Goal: Task Accomplishment & Management: Complete application form

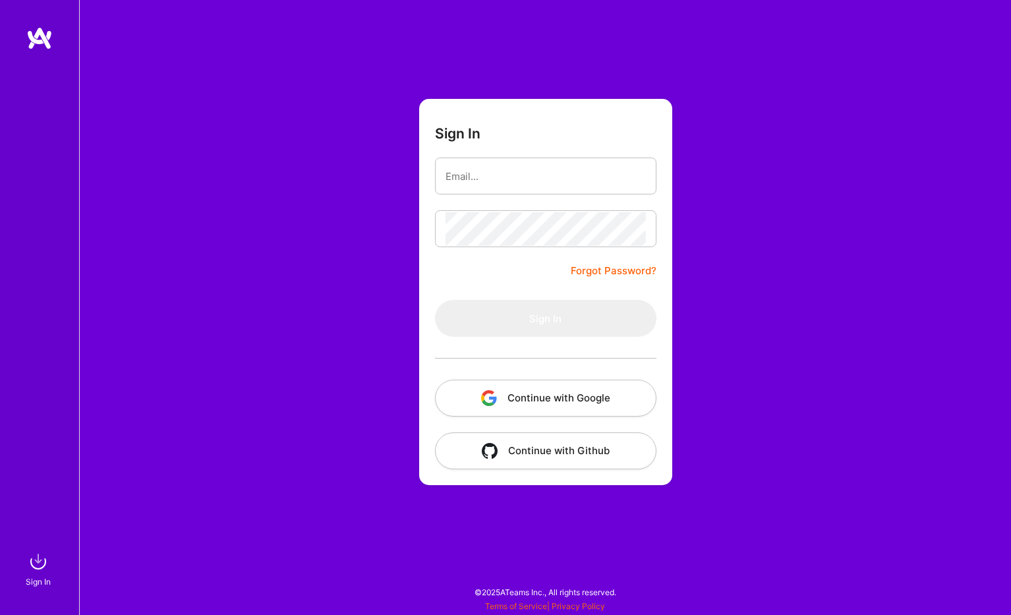
click at [568, 400] on button "Continue with Google" at bounding box center [545, 398] width 221 height 37
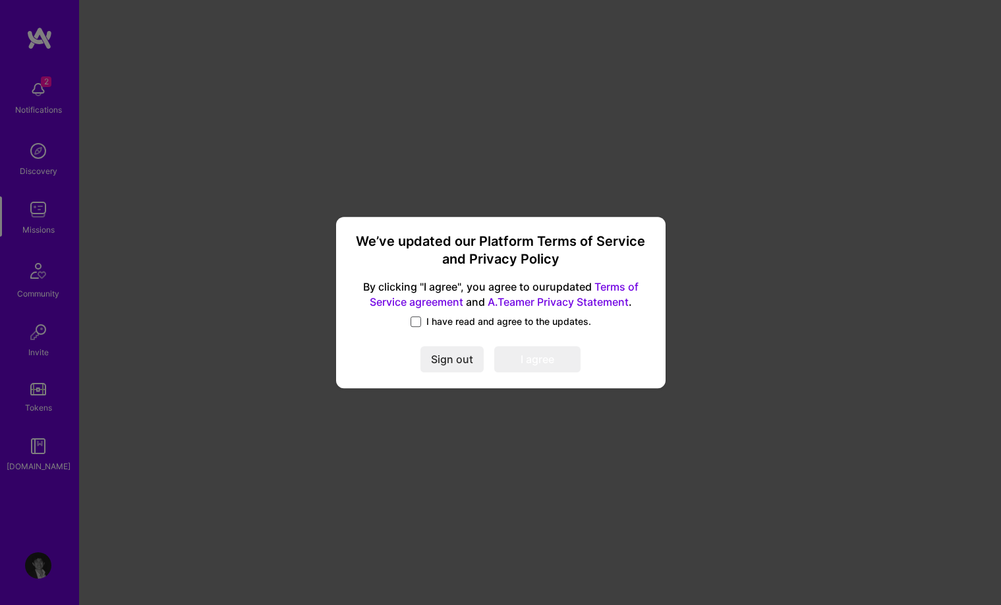
click at [420, 319] on span at bounding box center [416, 321] width 11 height 11
click at [0, 0] on input "I have read and agree to the updates." at bounding box center [0, 0] width 0 height 0
click at [547, 360] on button "I agree" at bounding box center [537, 359] width 86 height 26
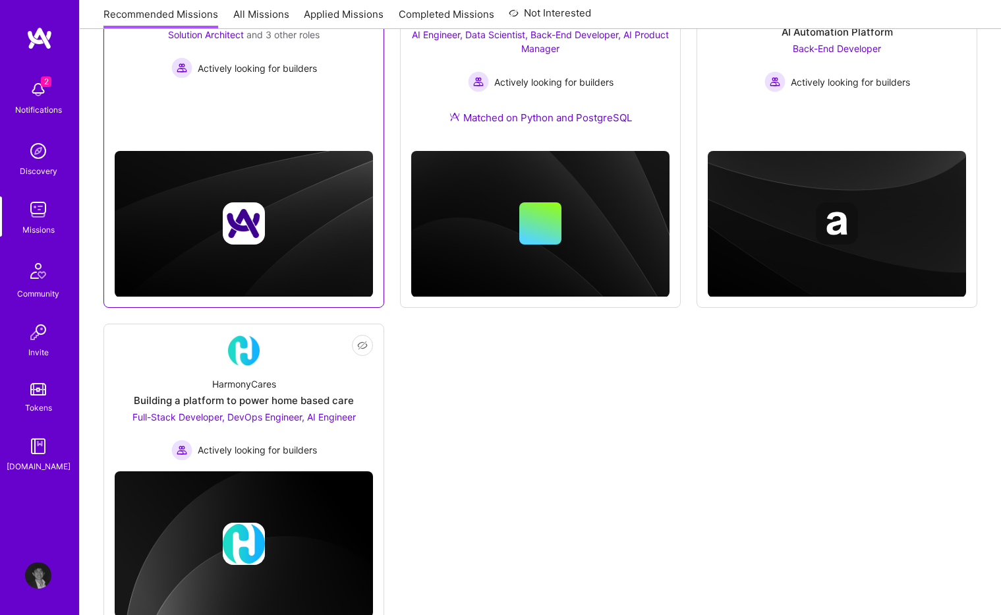
scroll to position [179, 0]
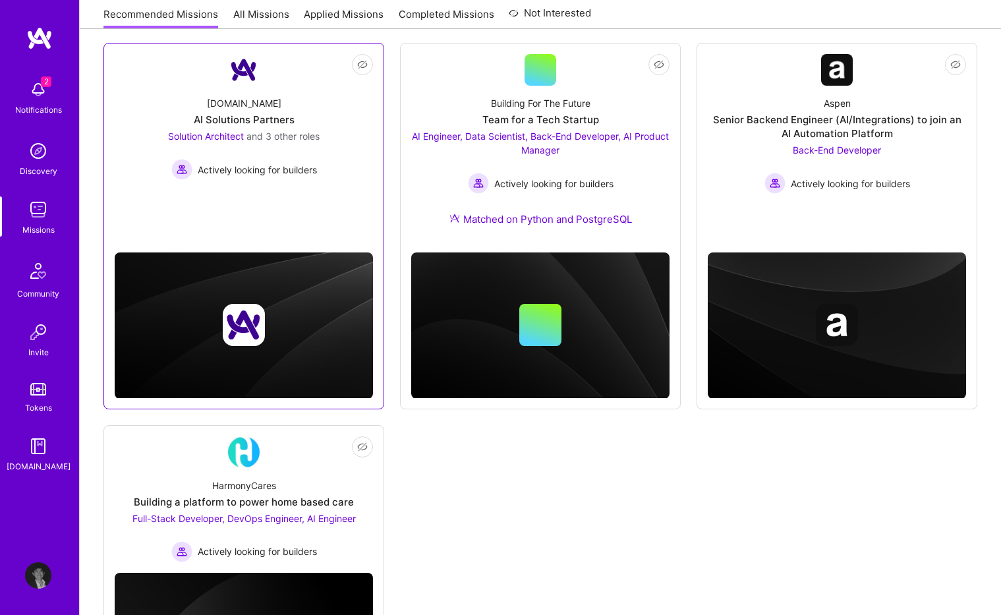
click at [365, 129] on div "A.Team AI Solutions Partners Solution Architect and 3 other roles Actively look…" at bounding box center [244, 133] width 258 height 94
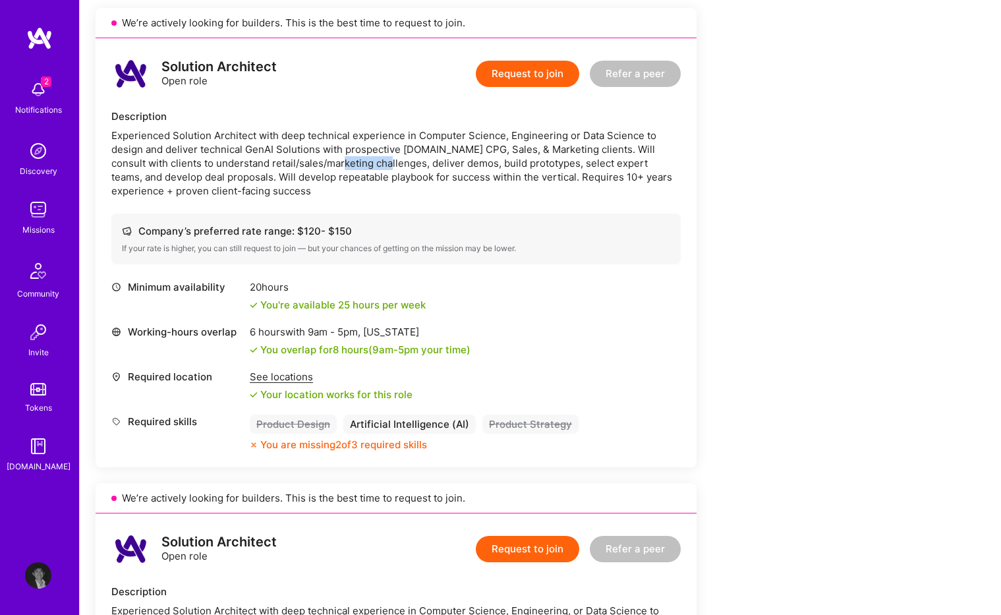
scroll to position [312, 0]
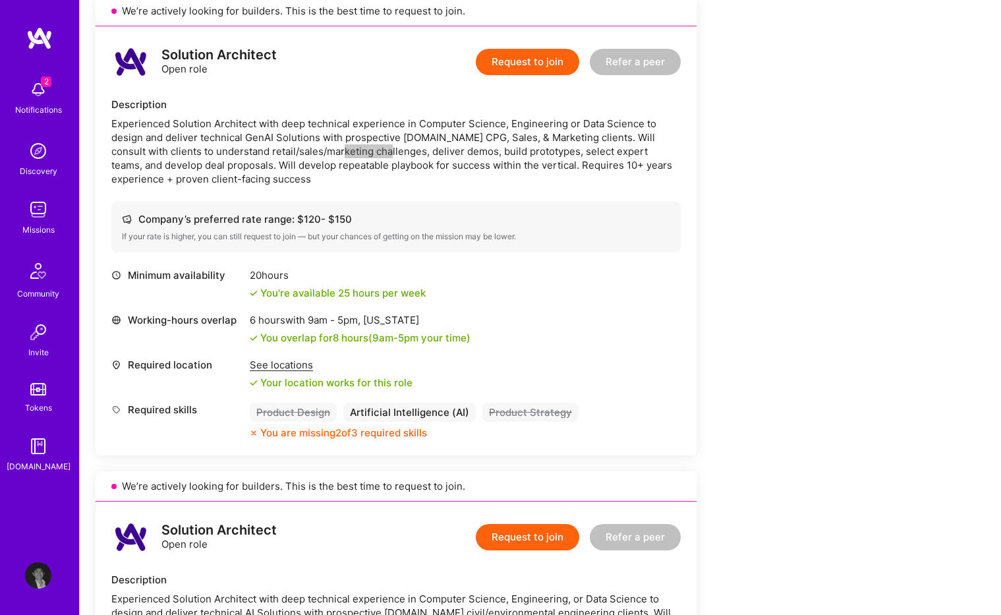
drag, startPoint x: 337, startPoint y: 167, endPoint x: 464, endPoint y: 207, distance: 133.4
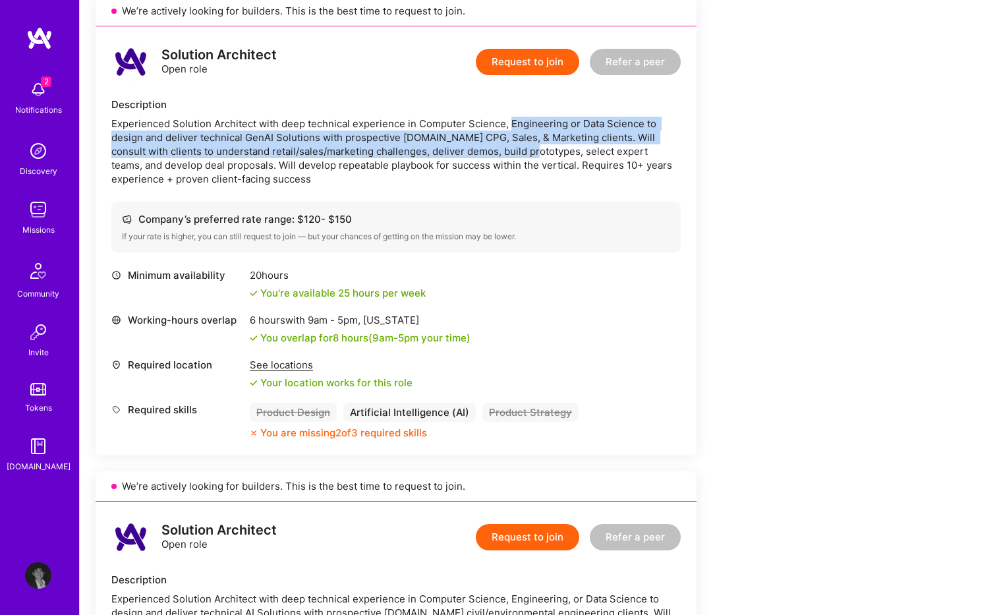
drag, startPoint x: 508, startPoint y: 129, endPoint x: 516, endPoint y: 151, distance: 23.8
click at [516, 151] on div "Experienced Solution Architect with deep technical experience in Computer Scien…" at bounding box center [395, 151] width 569 height 69
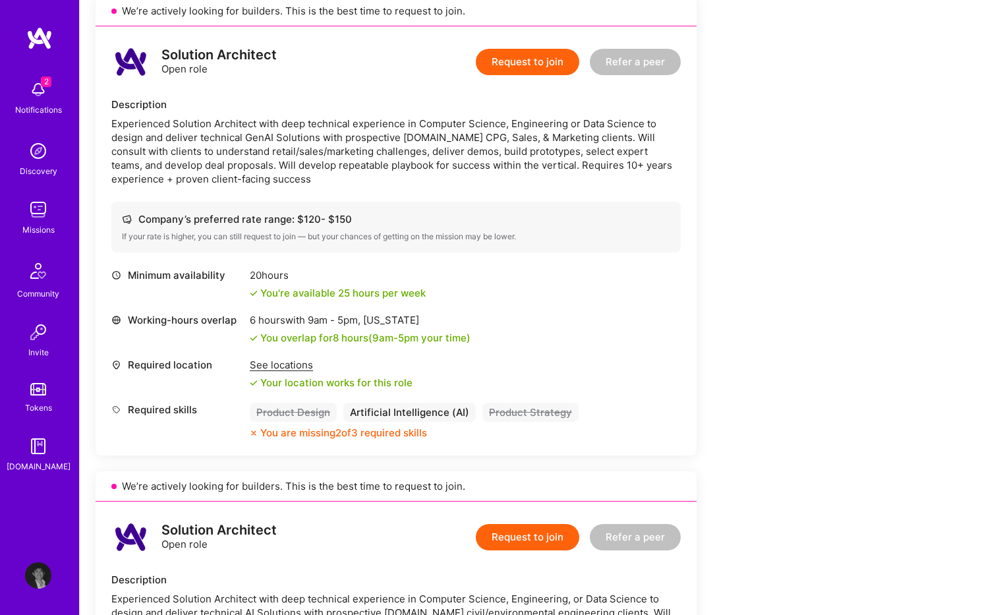
drag, startPoint x: 517, startPoint y: 151, endPoint x: 602, endPoint y: 192, distance: 95.2
click at [602, 192] on div "Solution Architect Open role Request to join Refer a peer Description Experienc…" at bounding box center [396, 240] width 601 height 429
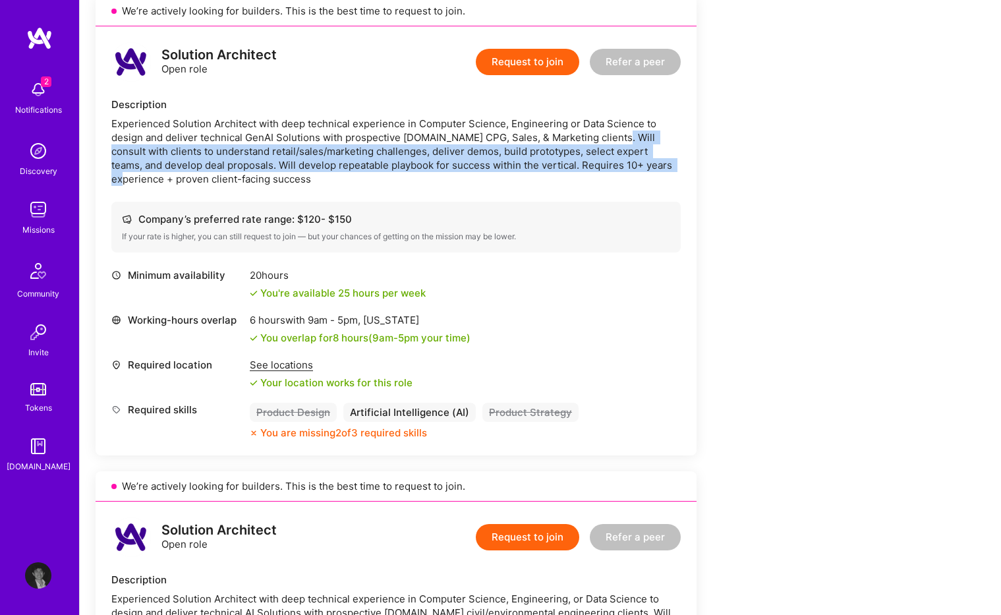
drag, startPoint x: 610, startPoint y: 138, endPoint x: 624, endPoint y: 161, distance: 26.7
click at [624, 161] on div "Experienced Solution Architect with deep technical experience in Computer Scien…" at bounding box center [395, 151] width 569 height 69
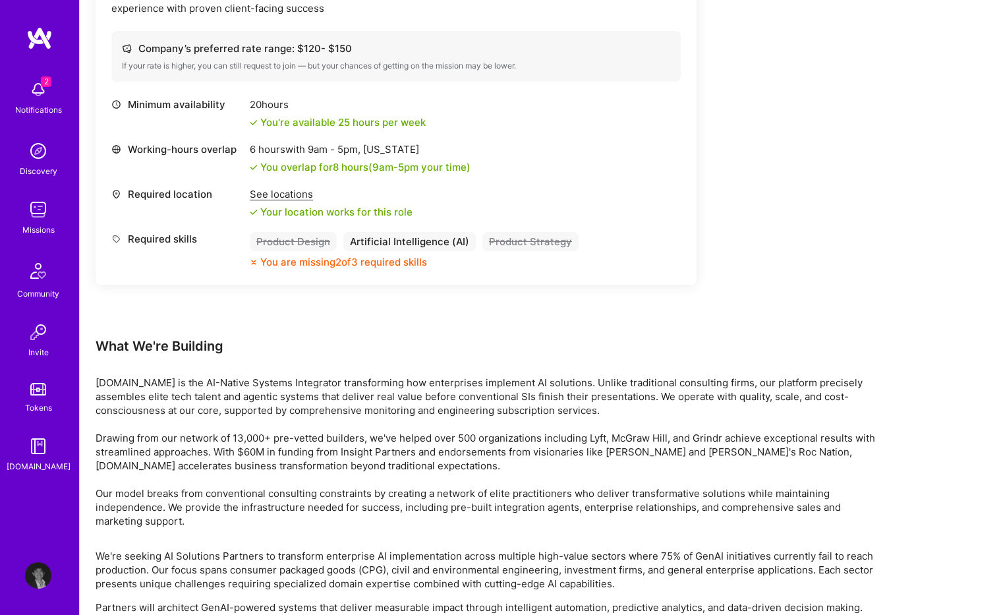
scroll to position [2244, 0]
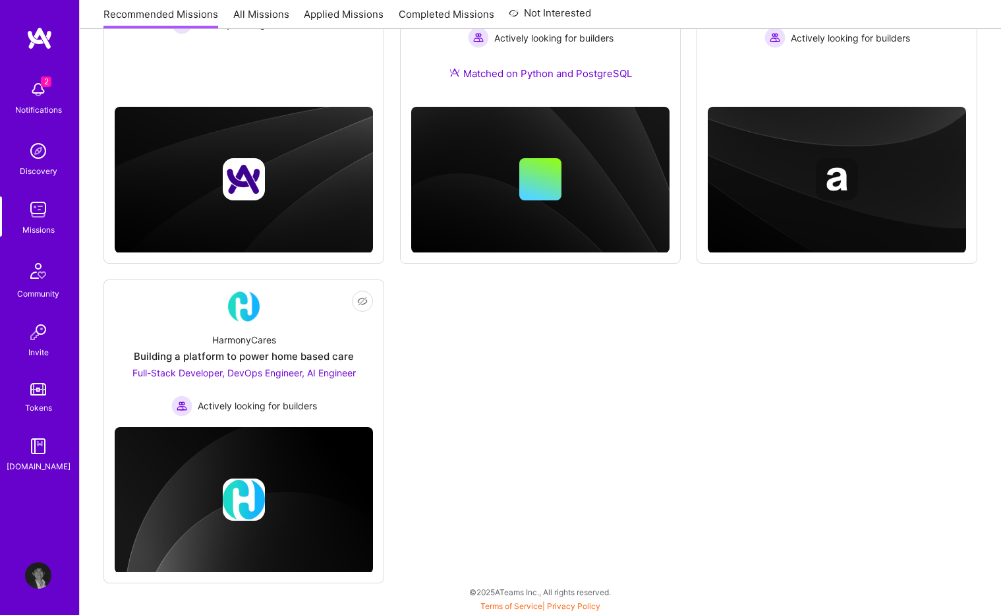
scroll to position [179, 0]
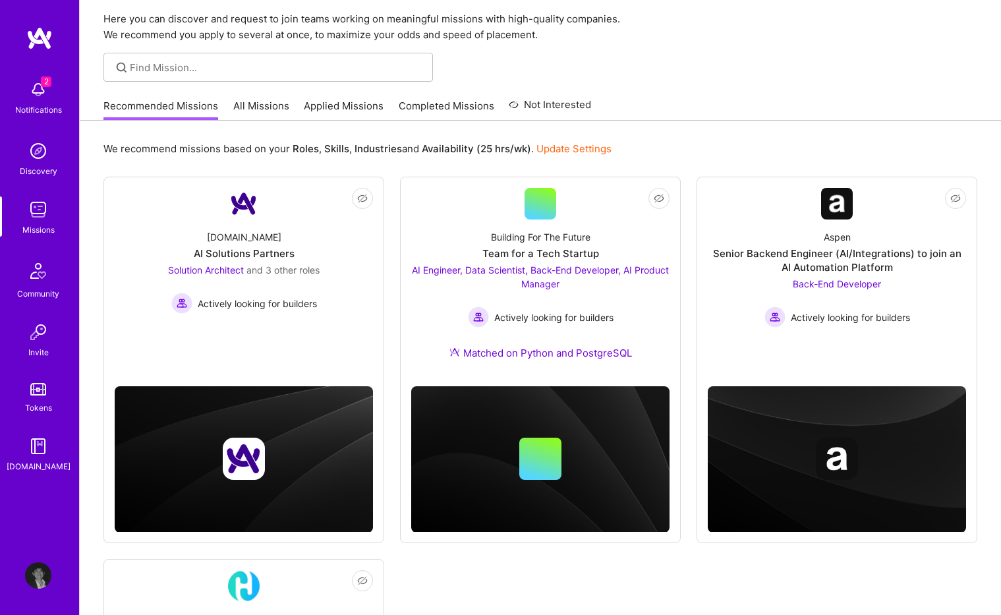
scroll to position [16, 0]
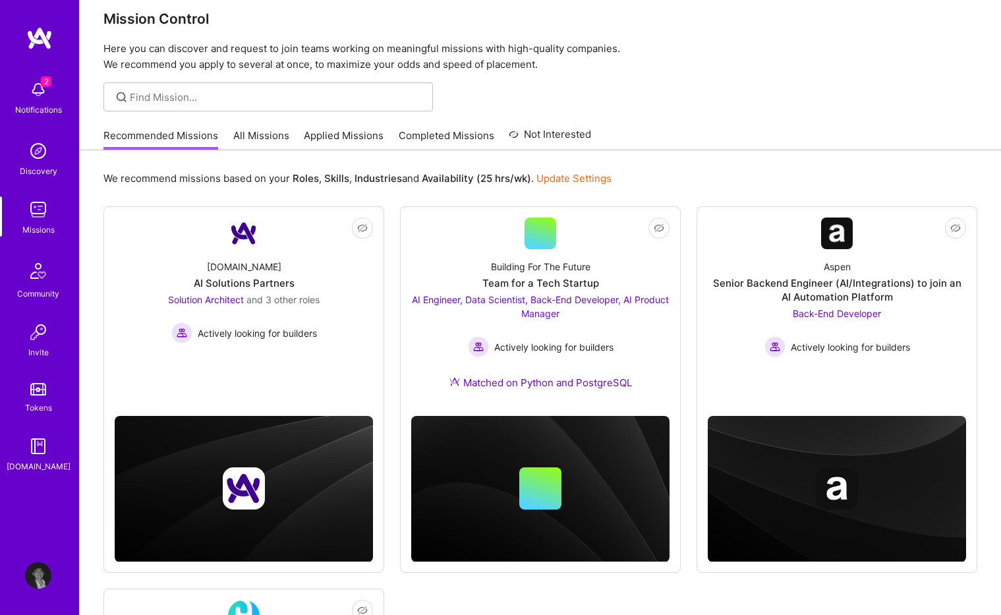
click at [501, 175] on b "Availability (25 hrs/wk)" at bounding box center [476, 178] width 109 height 13
click at [551, 179] on link "Update Settings" at bounding box center [573, 178] width 75 height 13
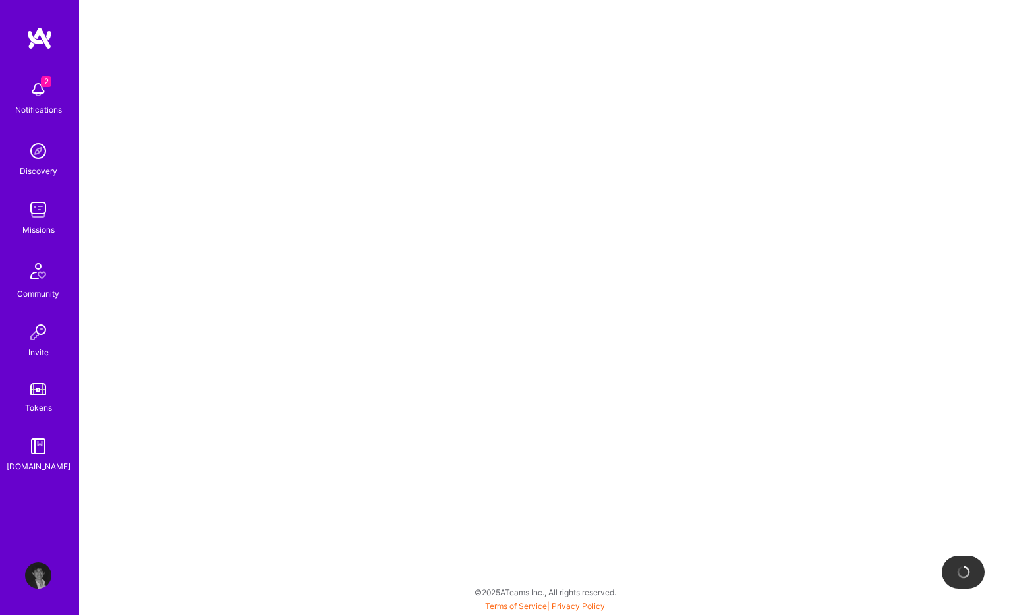
select select "US"
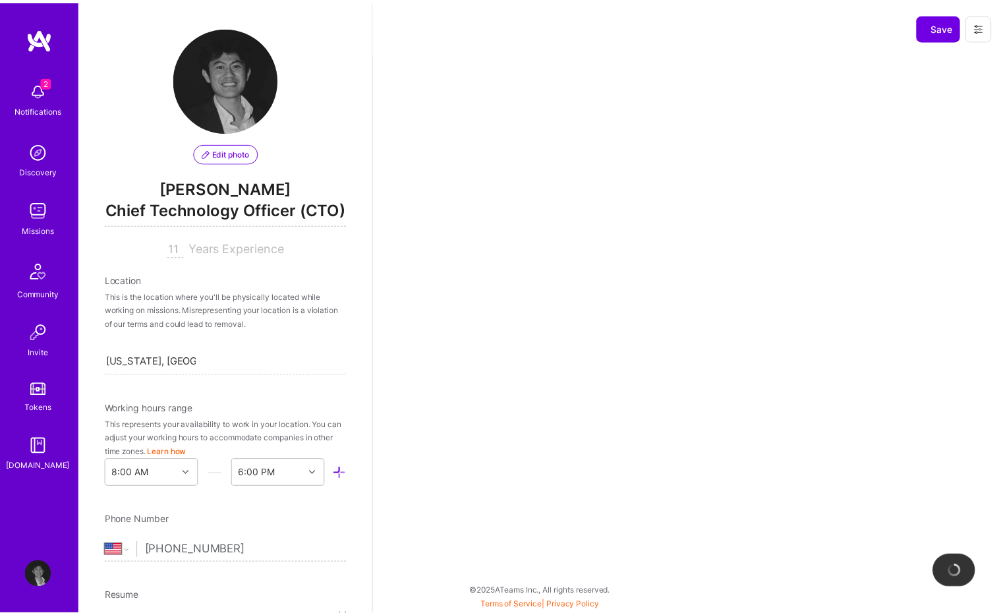
scroll to position [473, 0]
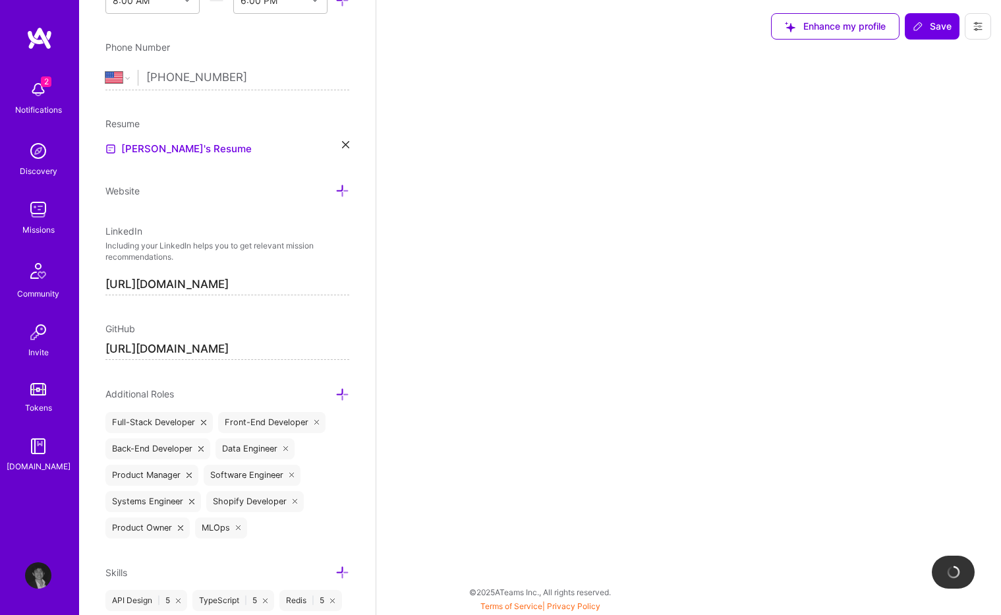
select select "Right Now"
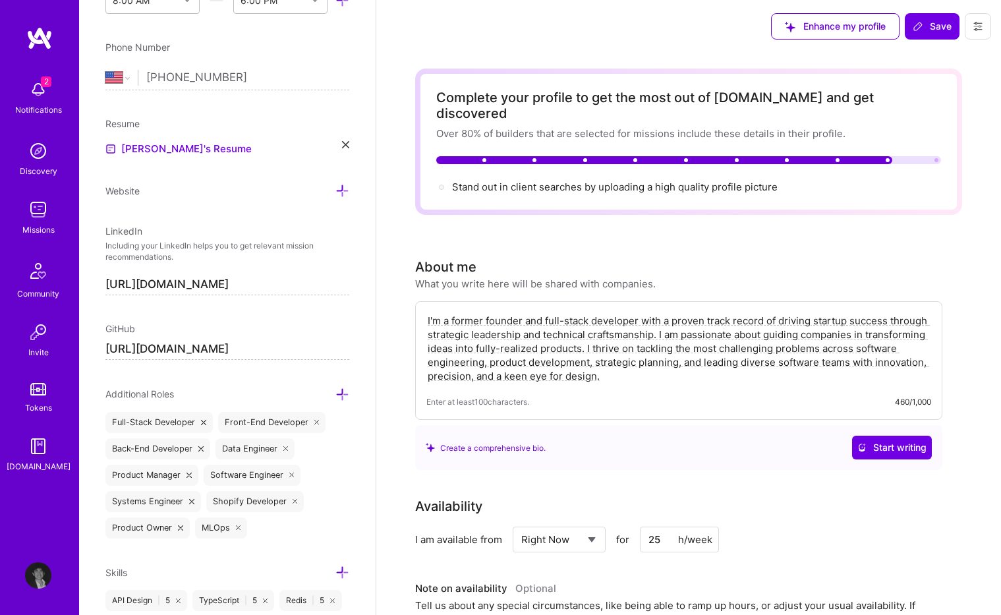
click at [661, 527] on input "25" at bounding box center [679, 540] width 79 height 26
drag, startPoint x: 646, startPoint y: 521, endPoint x: 623, endPoint y: 515, distance: 23.0
click at [623, 527] on div "Select... Right Now Future Date Not Available for 25 h/week" at bounding box center [616, 540] width 206 height 26
type input "5"
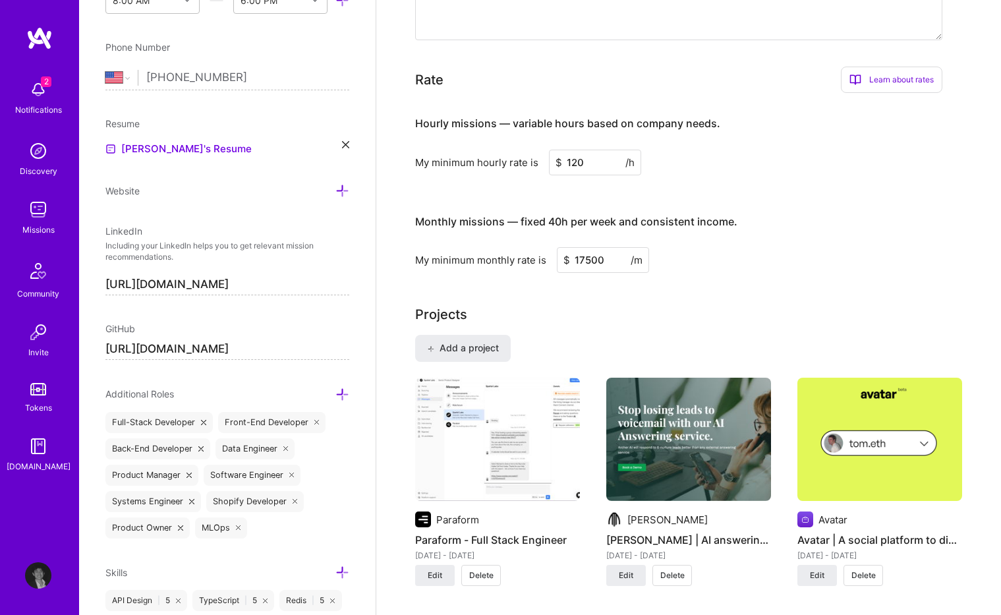
scroll to position [446, 0]
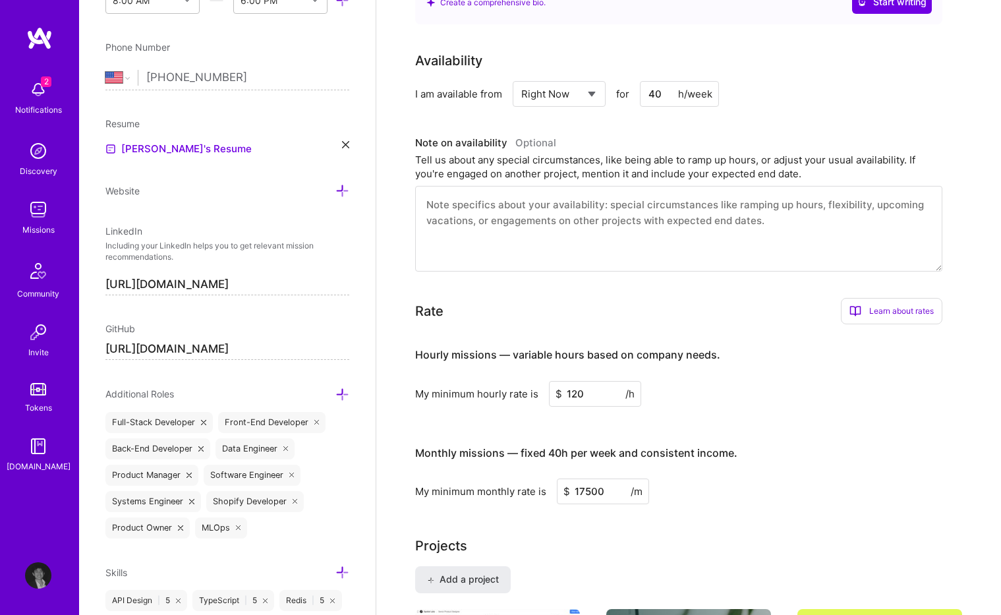
type input "40"
drag, startPoint x: 596, startPoint y: 382, endPoint x: 451, endPoint y: 360, distance: 145.9
click at [451, 359] on div "Hourly missions — variable hours based on company needs. My minimum hourly rate…" at bounding box center [678, 371] width 527 height 72
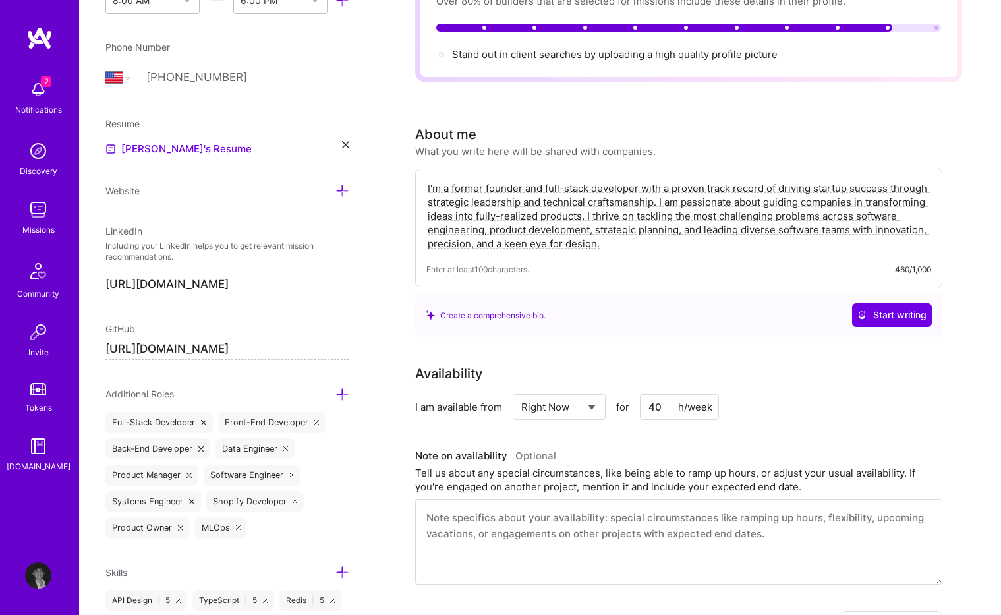
scroll to position [0, 0]
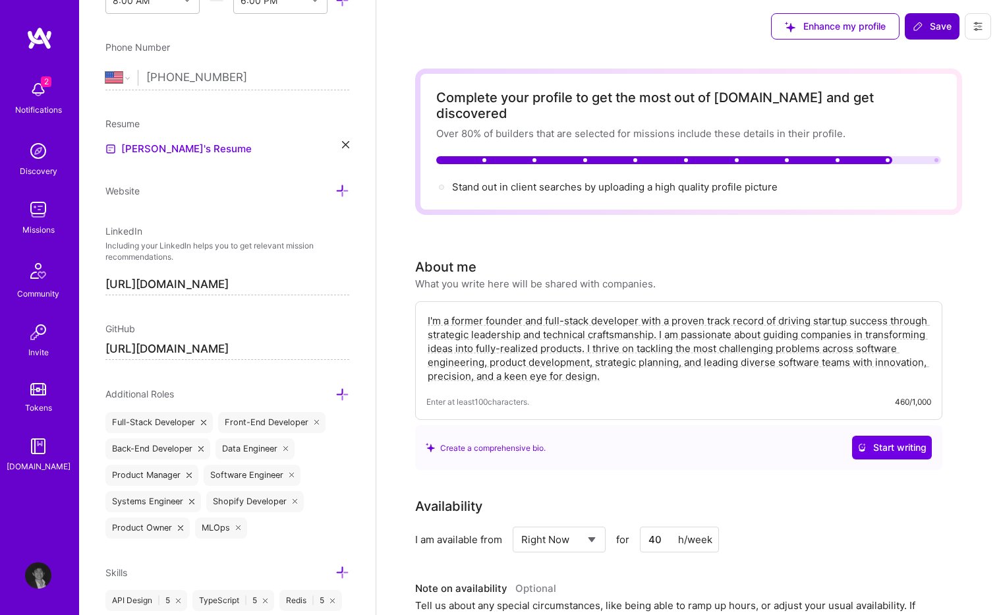
type input "60"
click at [940, 30] on span "Save" at bounding box center [932, 26] width 39 height 13
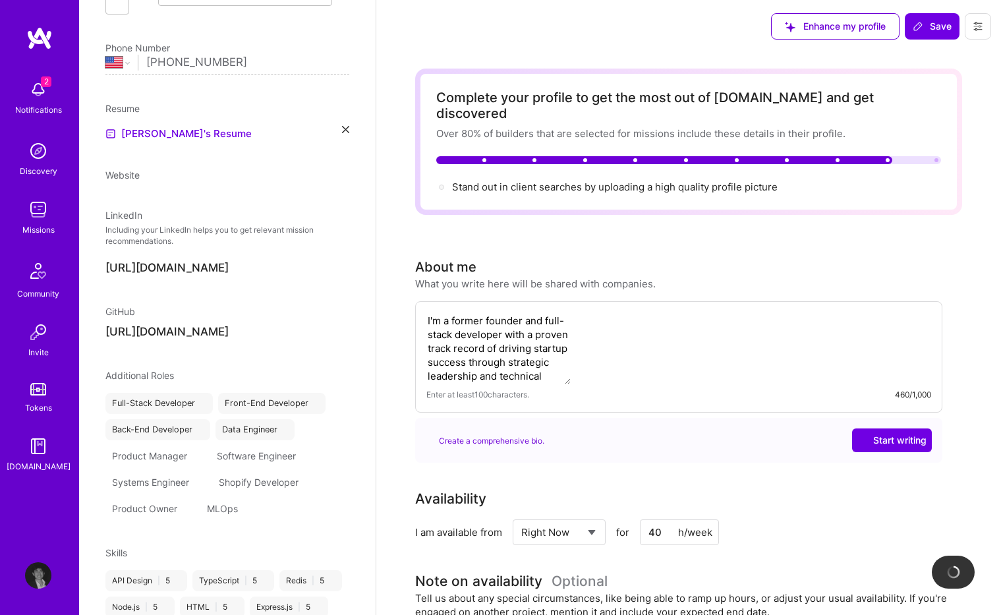
scroll to position [428, 0]
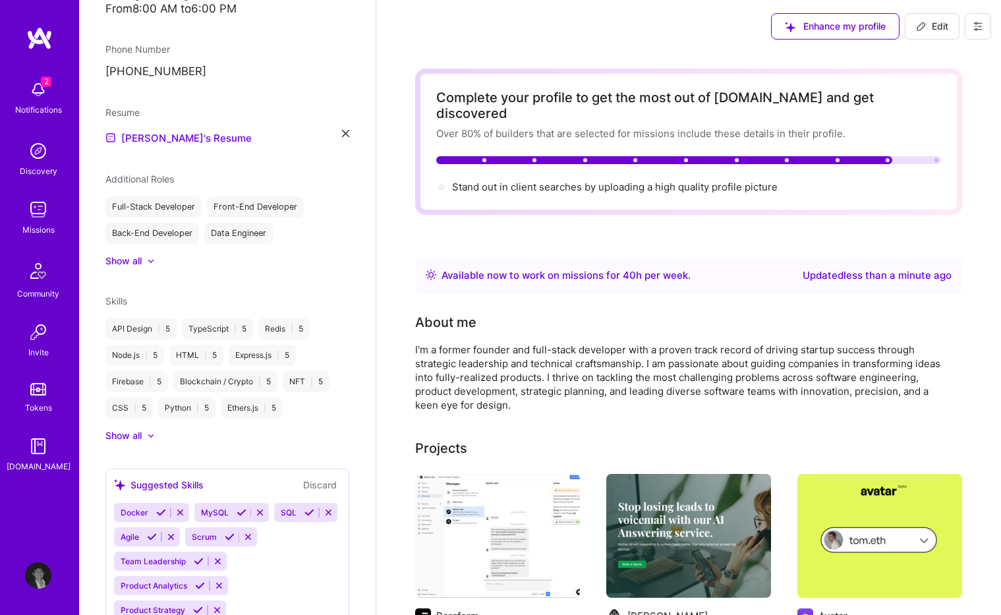
click at [35, 68] on div "2 Notifications Discovery Missions Community Invite Tokens A.Guide" at bounding box center [39, 284] width 79 height 517
click at [42, 86] on span "2" at bounding box center [46, 81] width 11 height 11
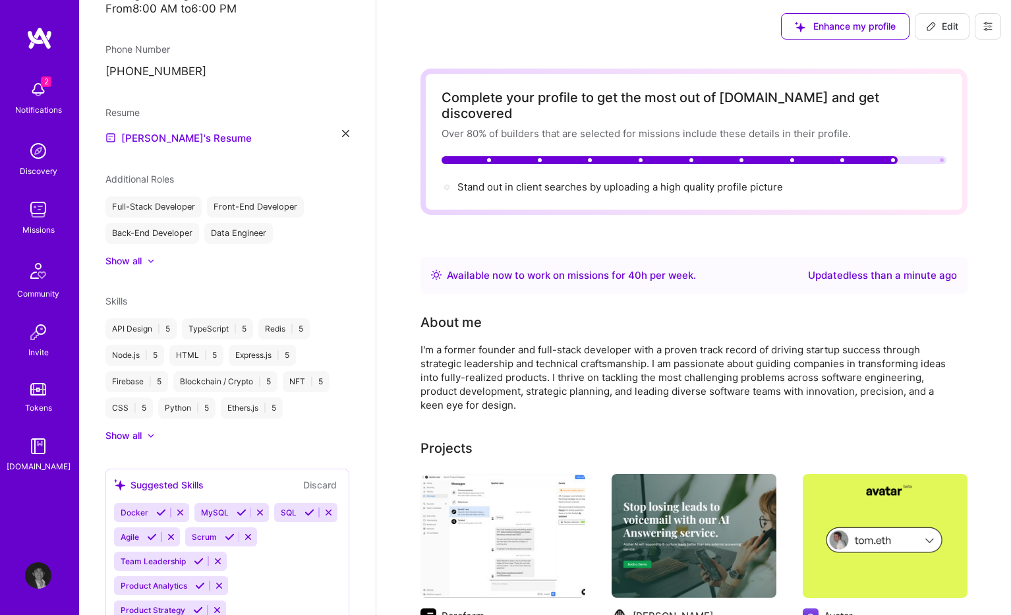
click at [50, 36] on img at bounding box center [39, 38] width 26 height 24
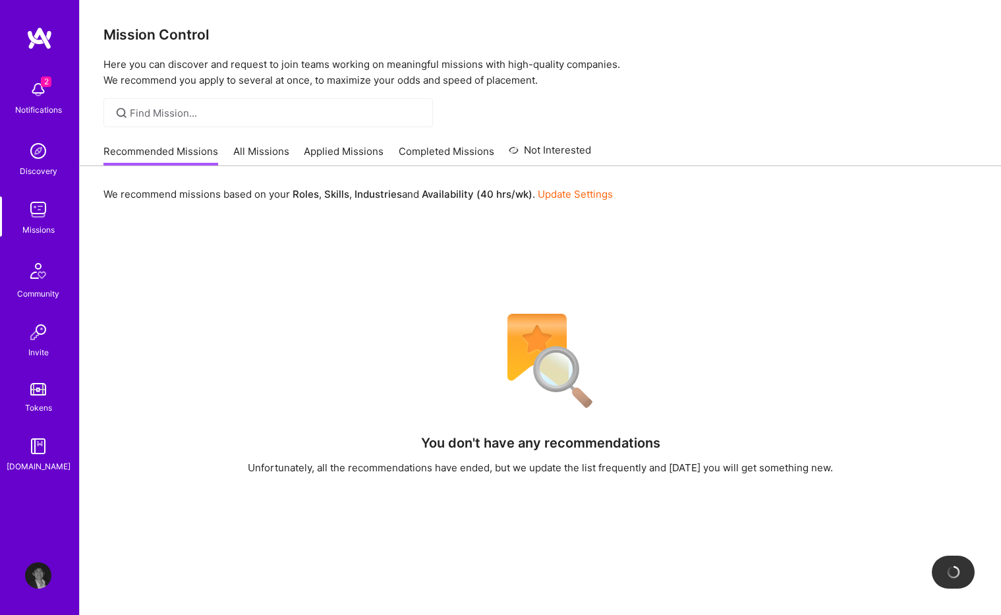
click at [160, 156] on link "Recommended Missions" at bounding box center [160, 155] width 115 height 22
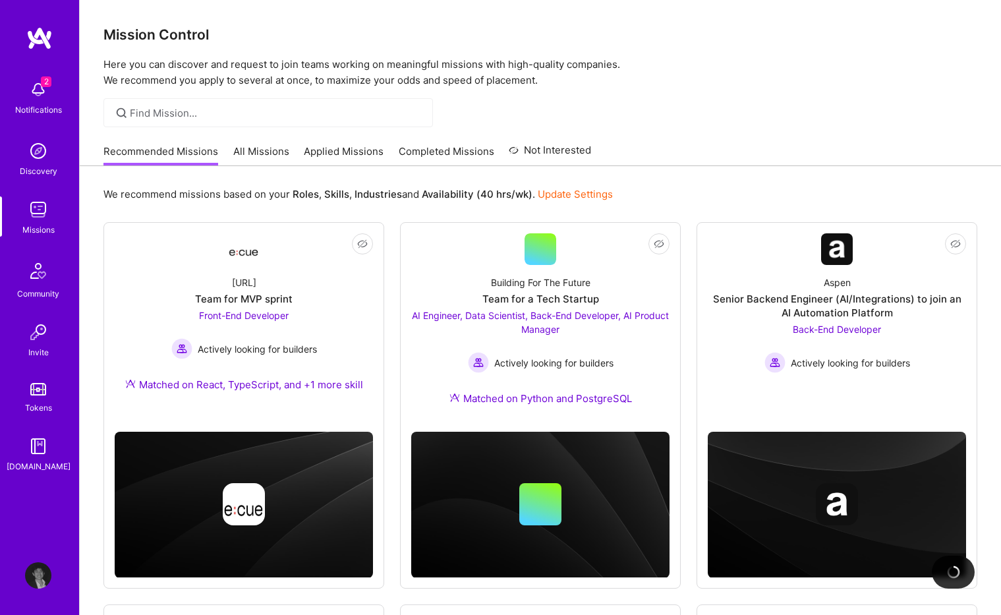
click at [274, 150] on link "All Missions" at bounding box center [261, 155] width 56 height 22
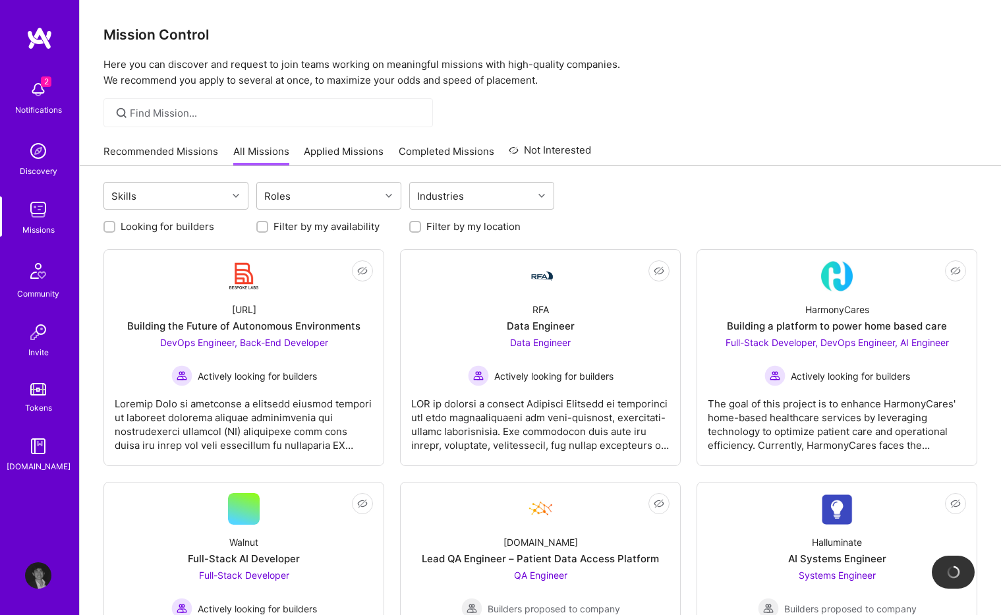
click at [201, 153] on link "Recommended Missions" at bounding box center [160, 155] width 115 height 22
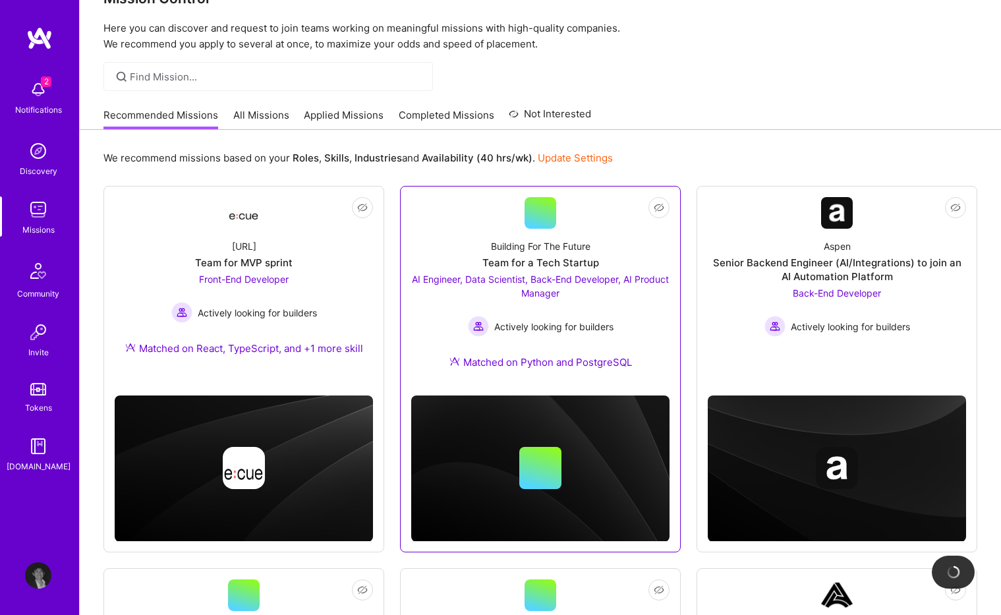
scroll to position [38, 0]
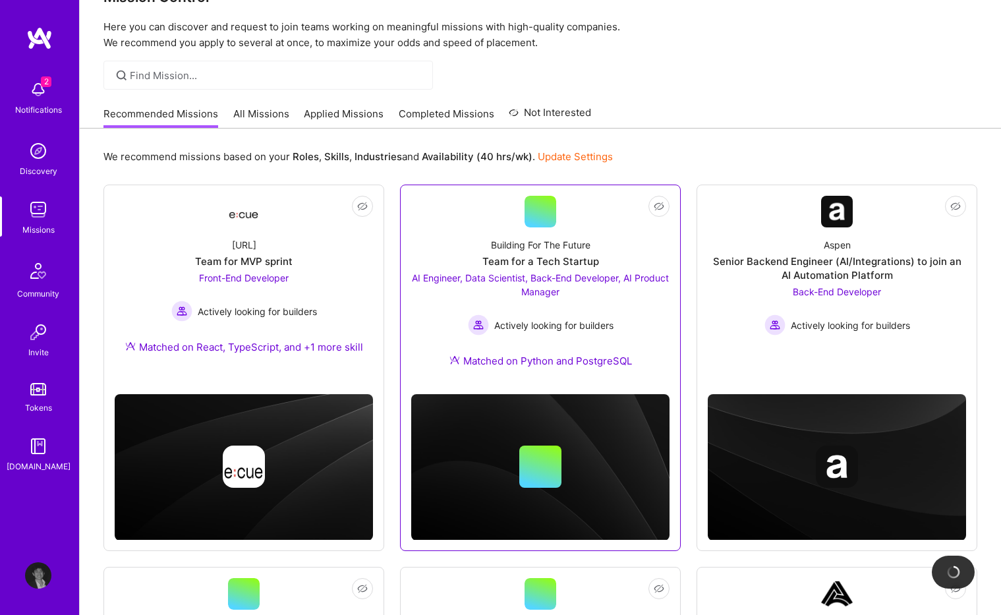
click at [609, 251] on div "Building For The Future Team for a Tech Startup AI Engineer, Data Scientist, Ba…" at bounding box center [540, 305] width 258 height 156
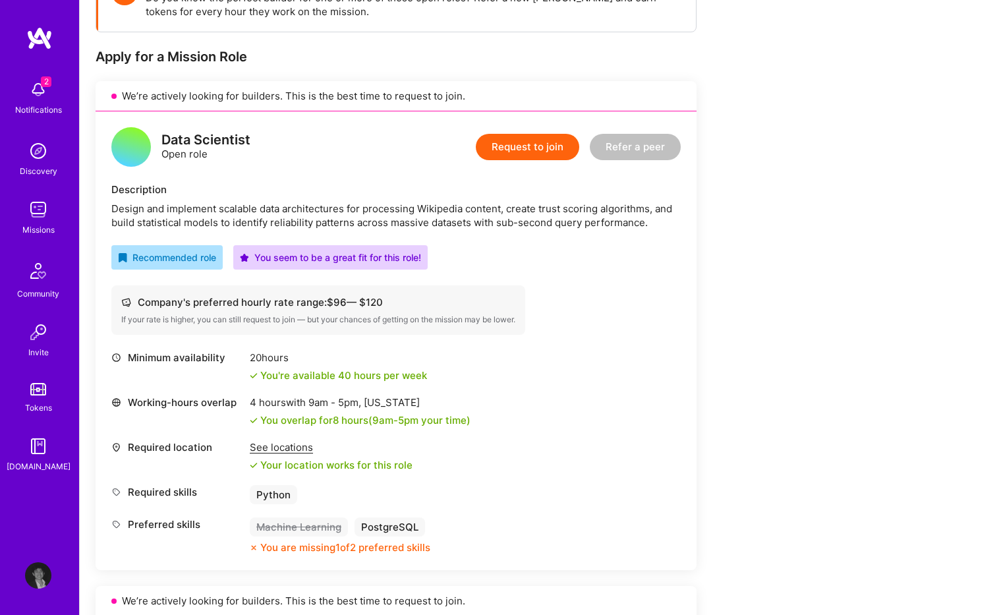
scroll to position [252, 0]
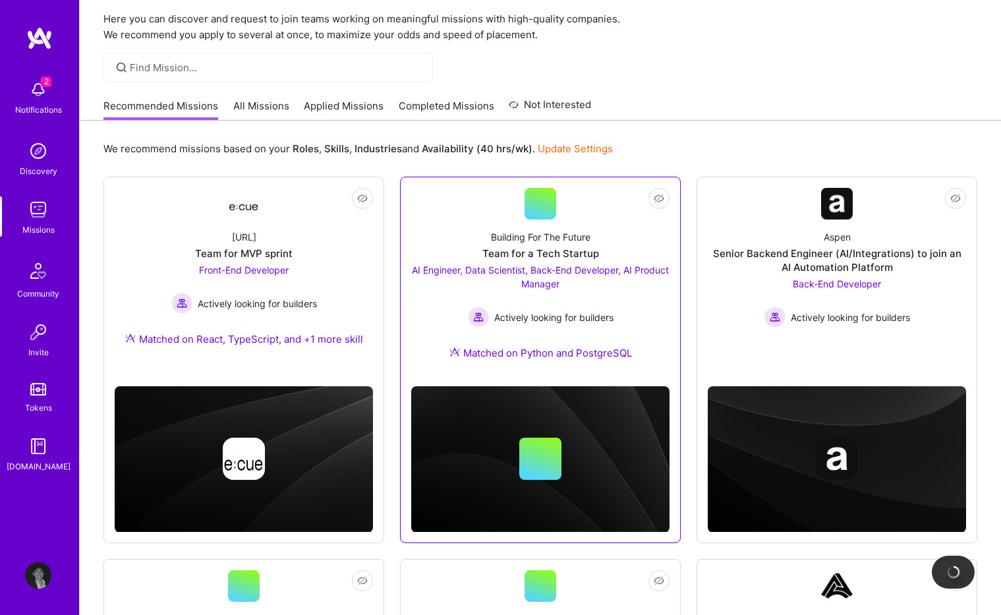
scroll to position [53, 0]
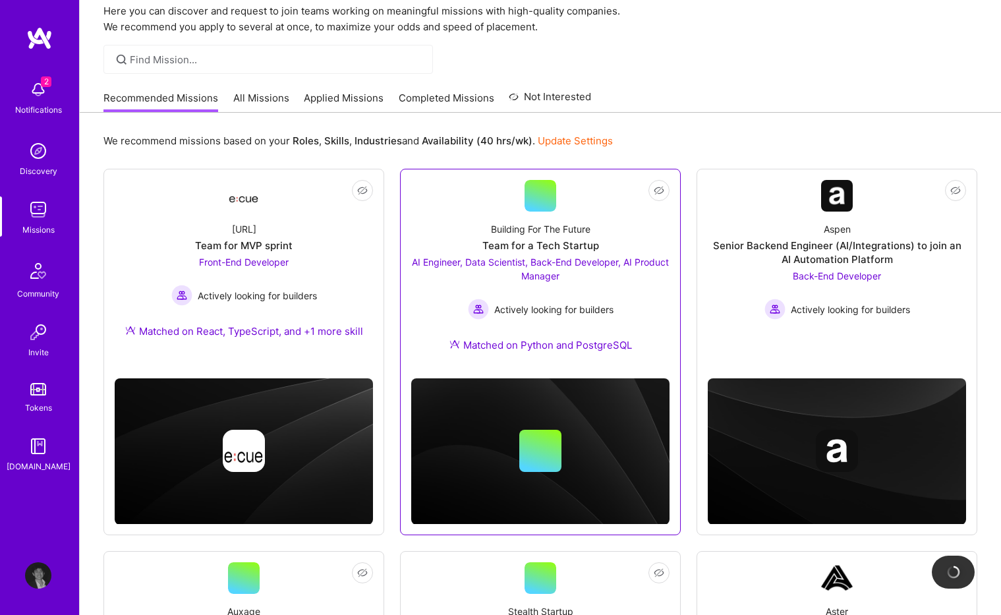
click at [593, 291] on div "AI Engineer, Data Scientist, Back-End Developer, AI Product Manager Actively lo…" at bounding box center [540, 287] width 258 height 65
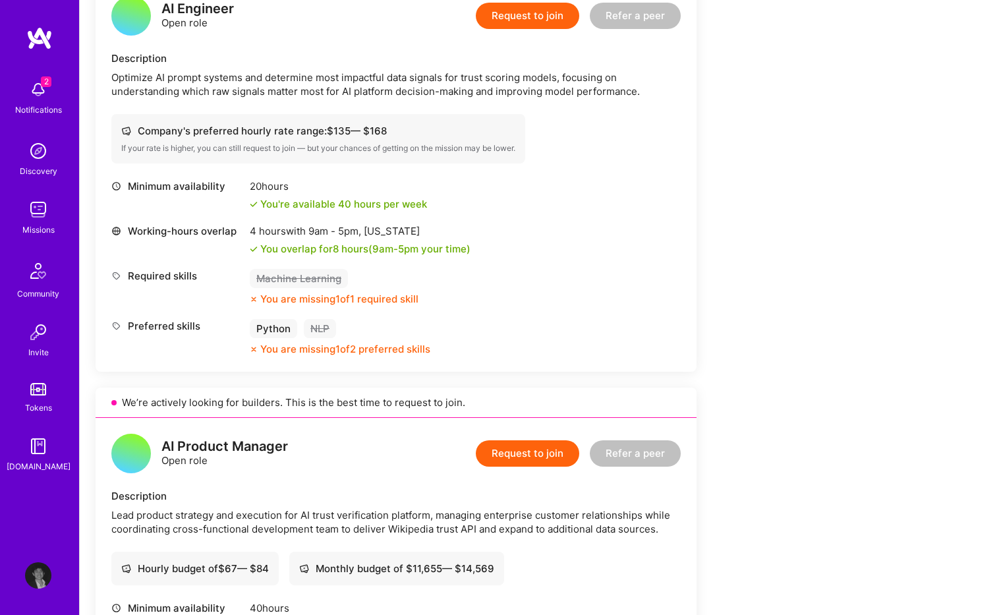
scroll to position [791, 0]
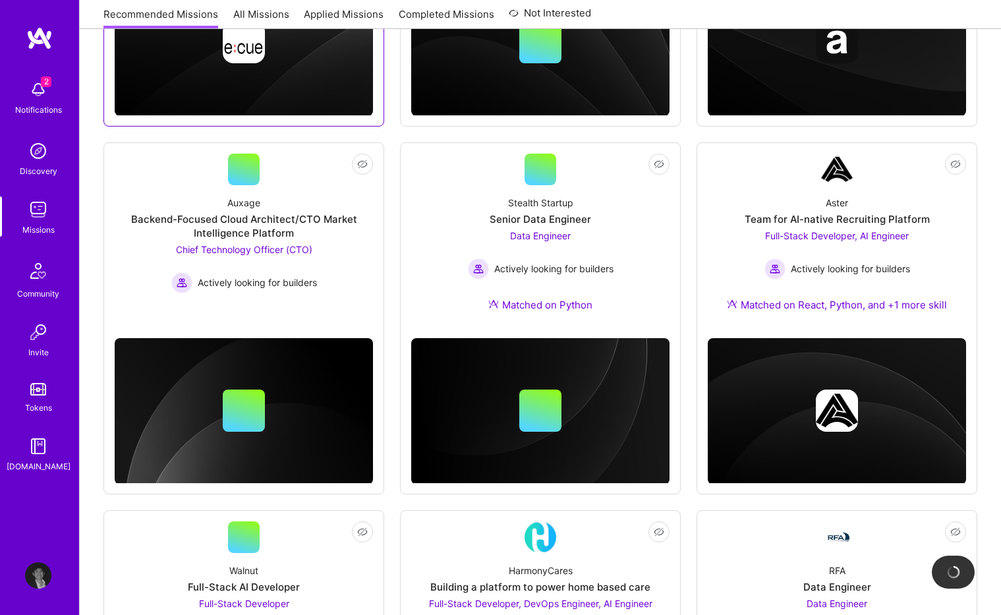
scroll to position [464, 0]
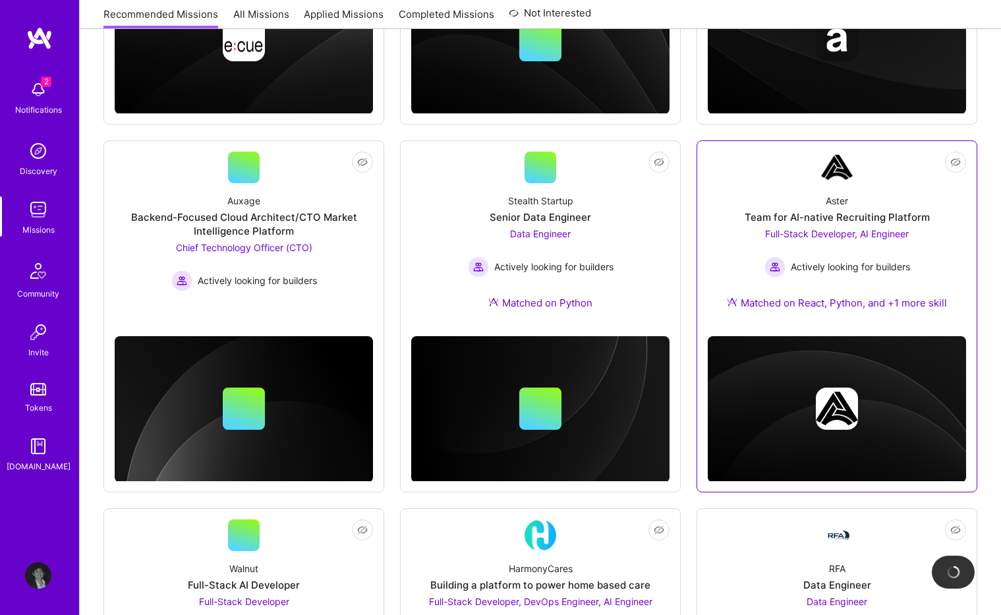
click at [842, 211] on div "Team for AI-native Recruiting Platform" at bounding box center [837, 217] width 185 height 14
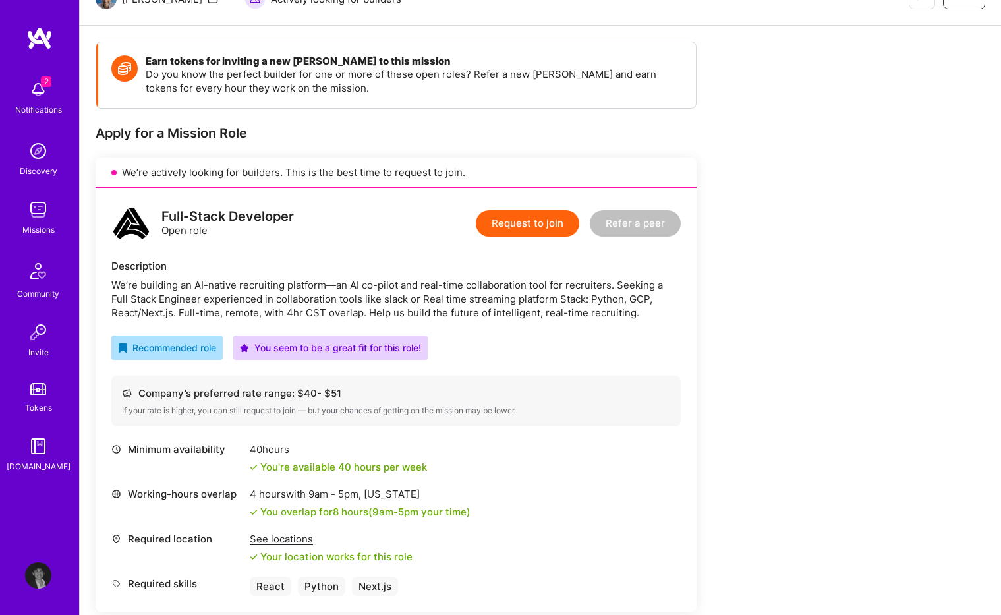
scroll to position [166, 0]
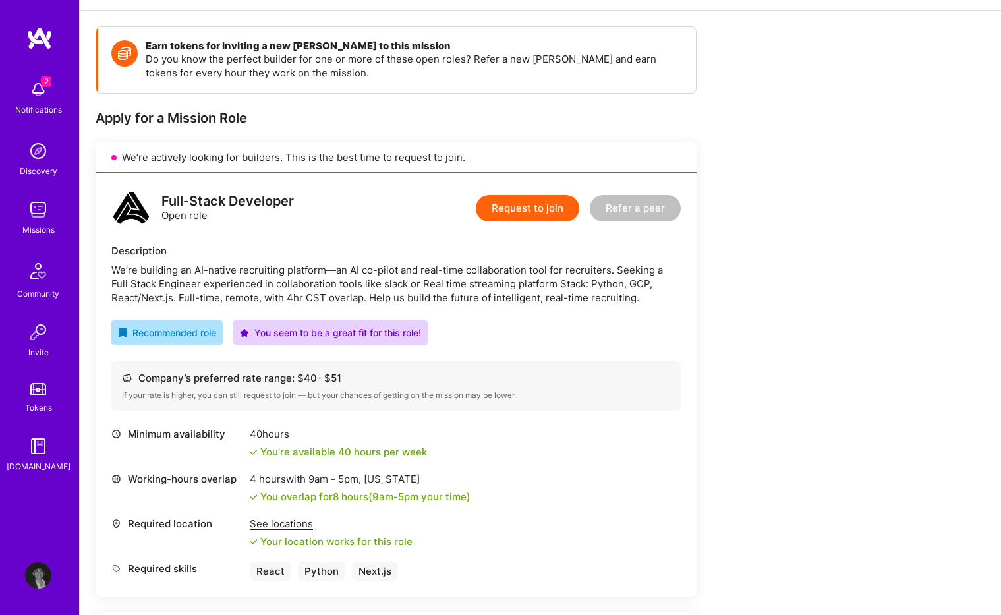
drag, startPoint x: 193, startPoint y: 361, endPoint x: 386, endPoint y: 280, distance: 208.8
click at [308, 323] on div "Full-Stack Developer Open role Request to join Refer a peer Description We’re b…" at bounding box center [396, 385] width 601 height 424
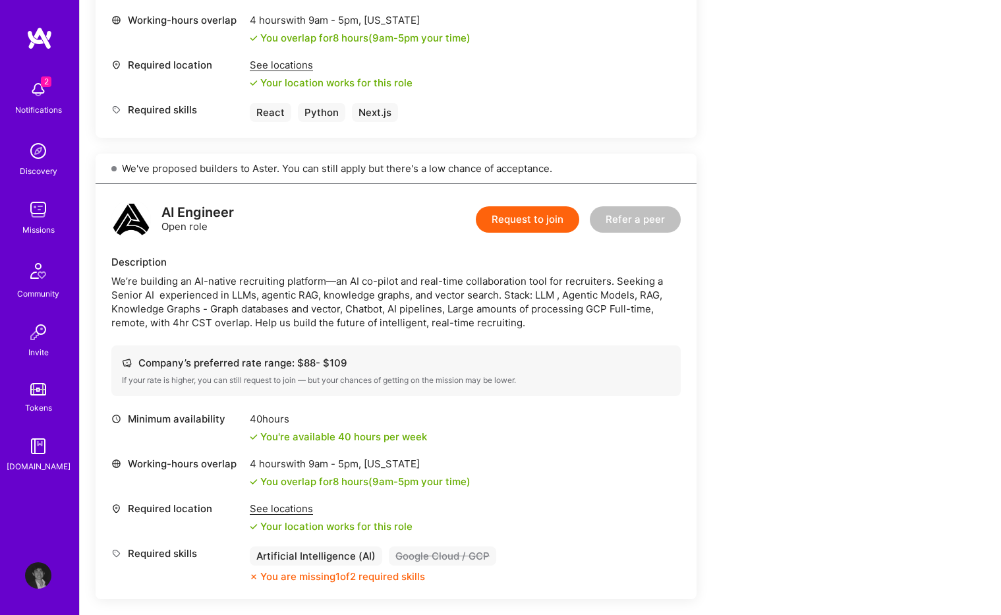
scroll to position [886, 0]
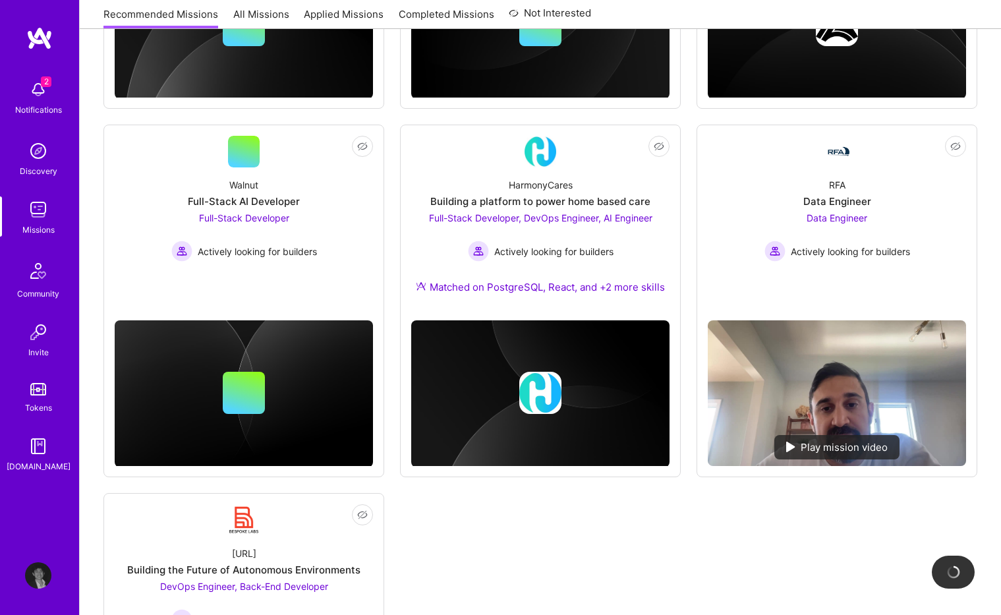
scroll to position [832, 0]
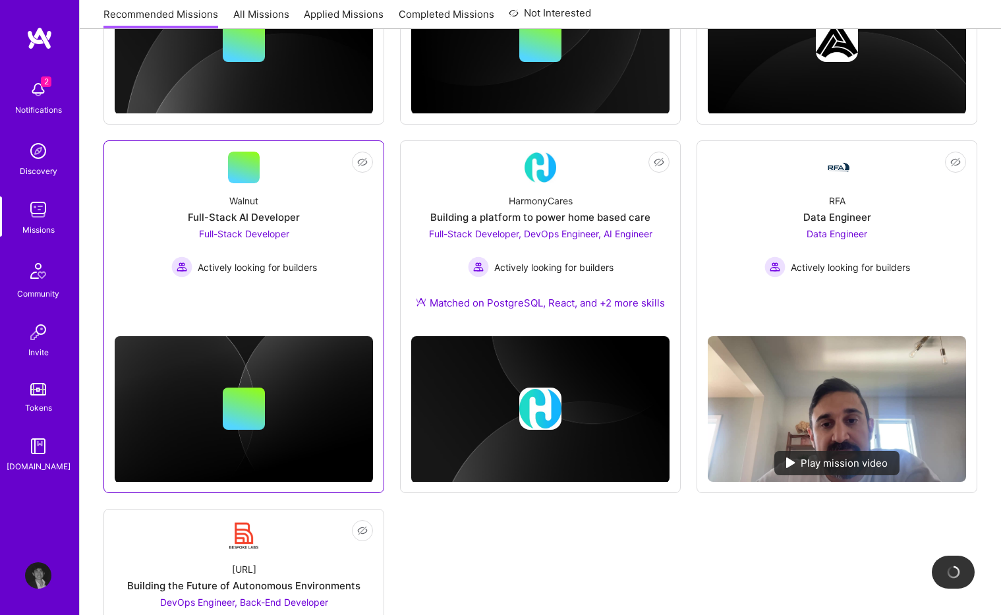
click at [291, 275] on div "Actively looking for builders" at bounding box center [244, 266] width 146 height 21
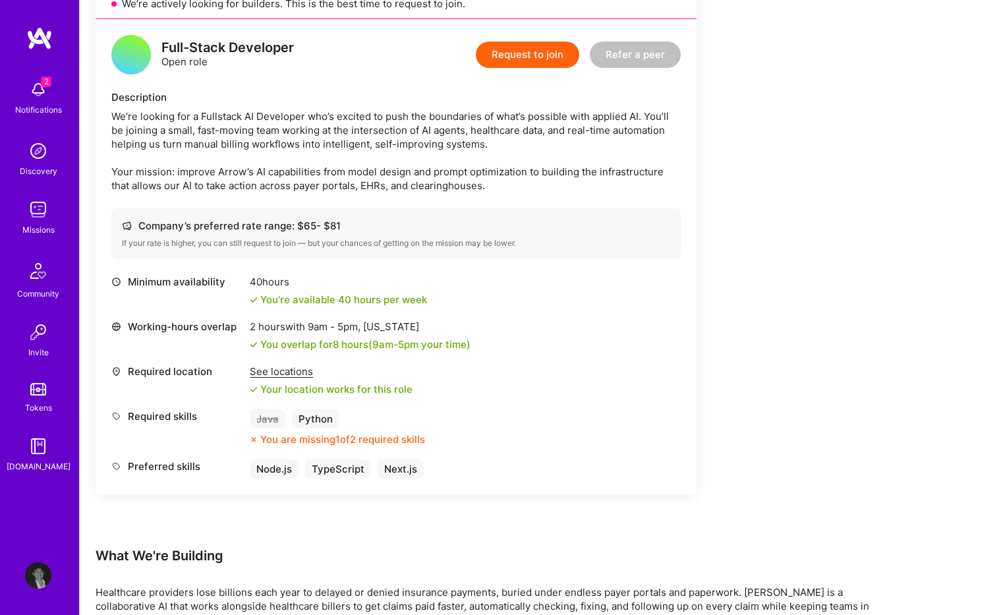
scroll to position [310, 0]
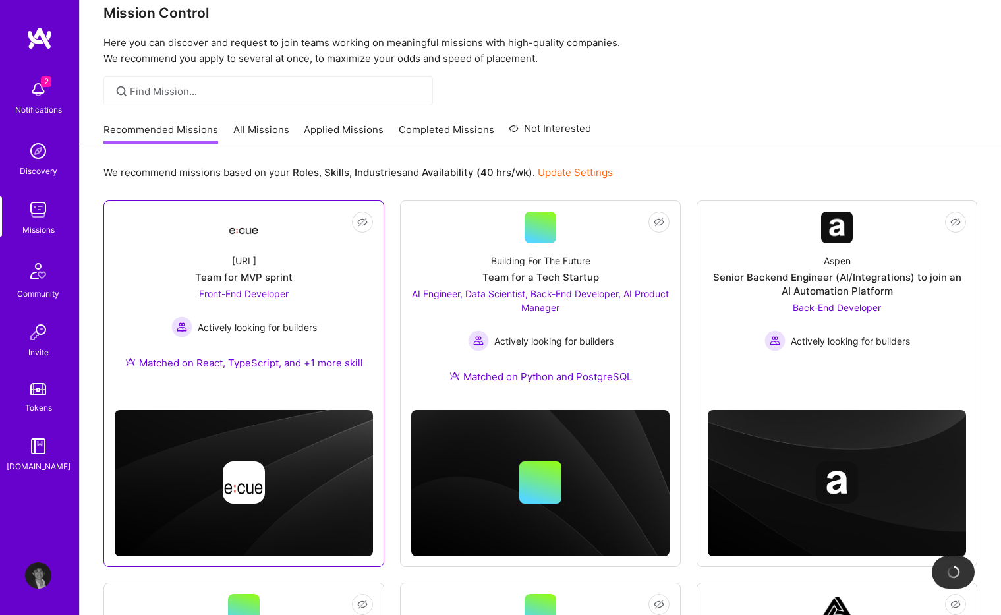
scroll to position [13, 0]
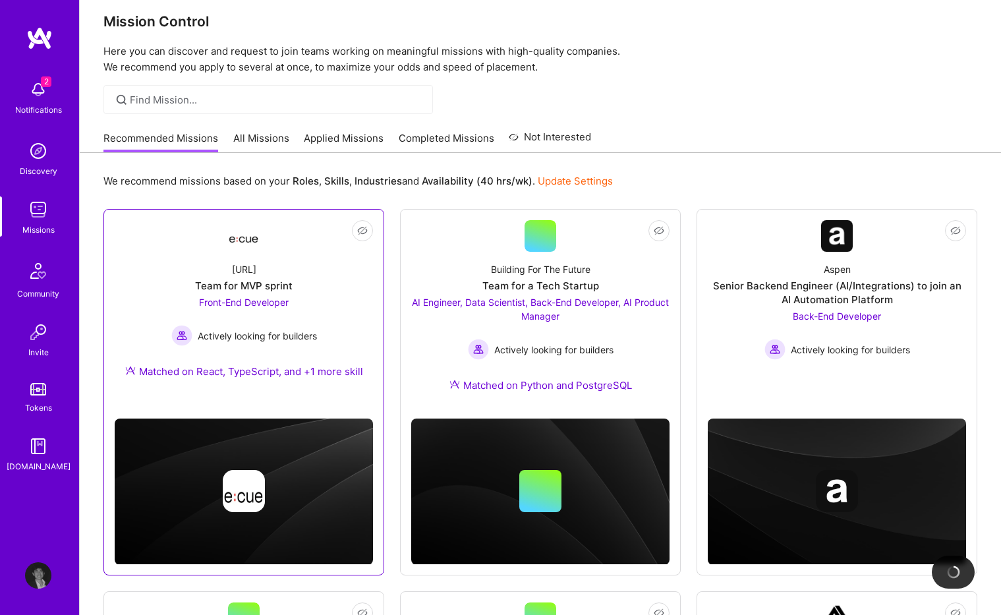
click at [326, 275] on div "Ecue.ai Team for MVP sprint Front-End Developer Actively looking for builders M…" at bounding box center [244, 323] width 258 height 142
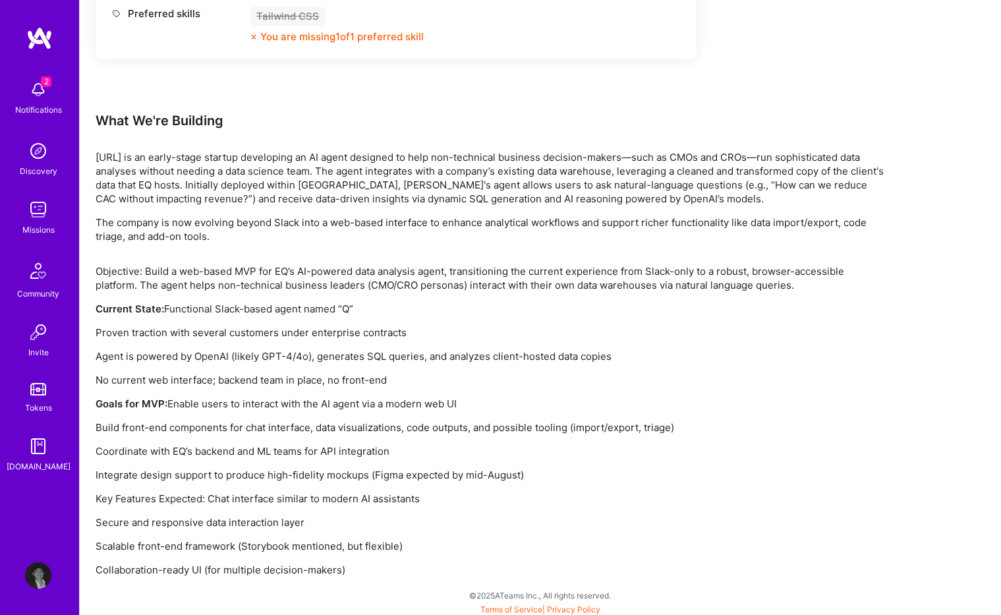
scroll to position [753, 0]
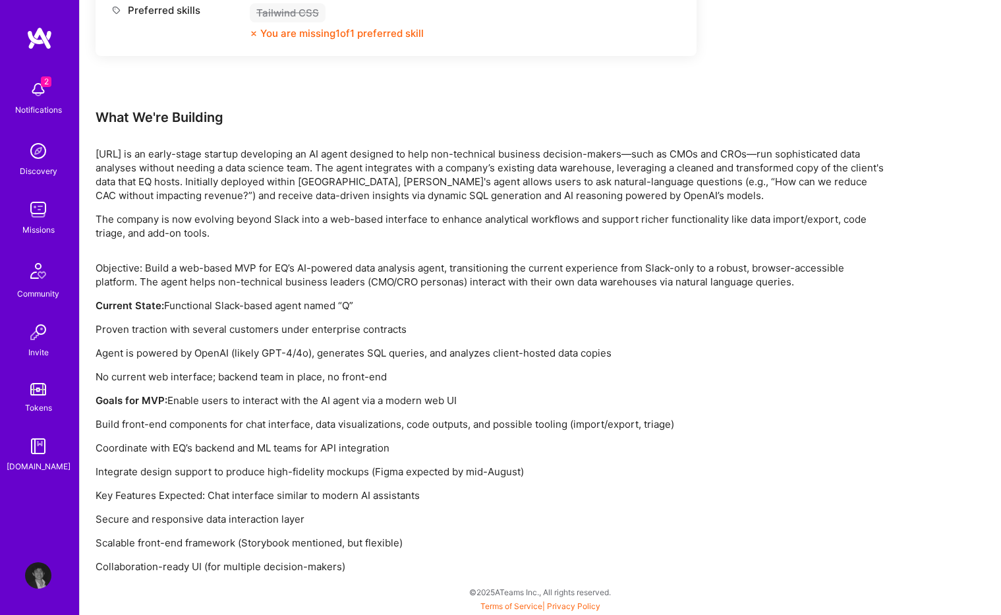
click at [173, 231] on p "The company is now evolving beyond Slack into a web-based interface to enhance …" at bounding box center [491, 226] width 791 height 28
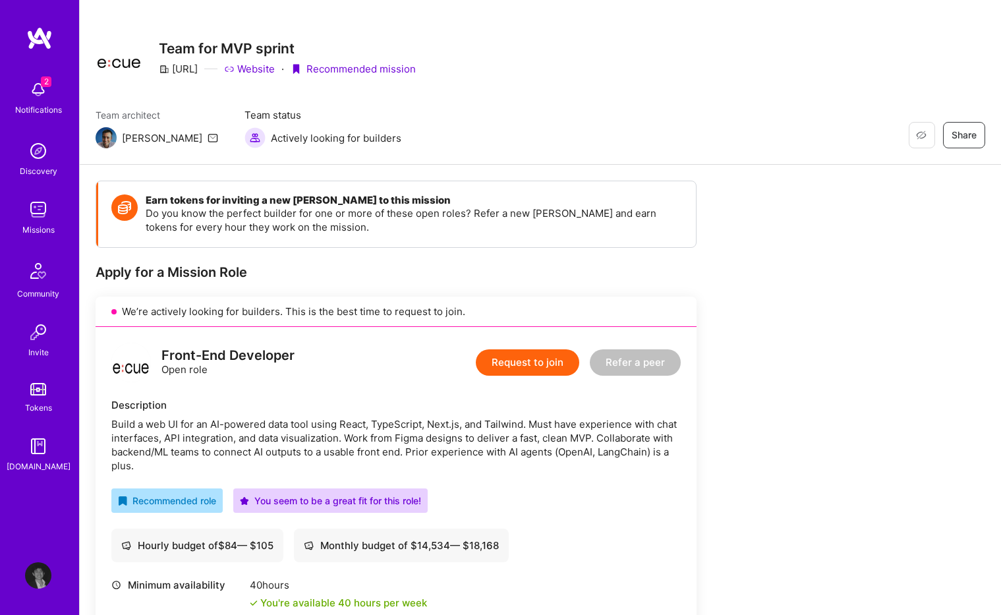
scroll to position [0, 0]
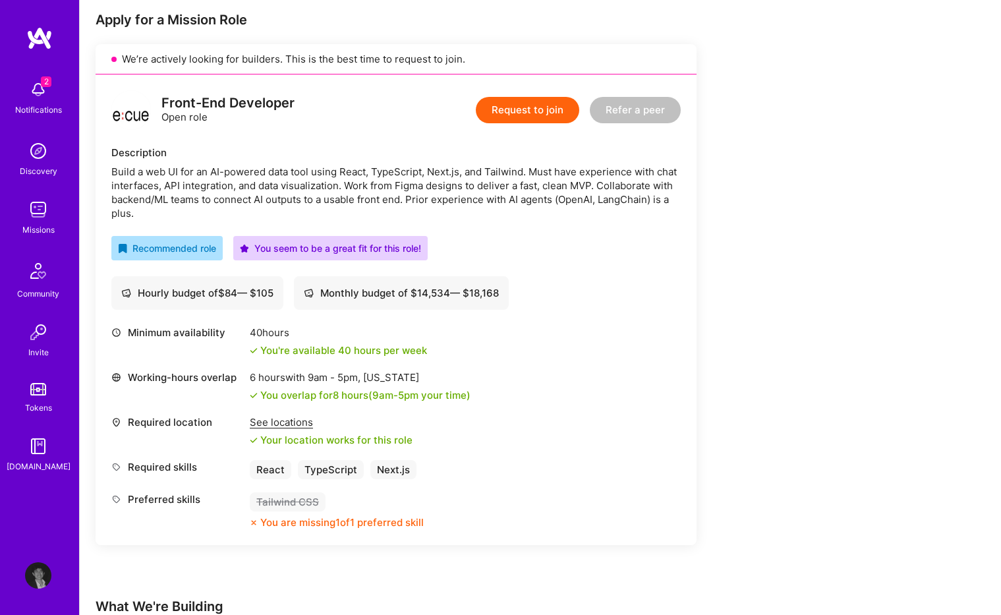
scroll to position [216, 0]
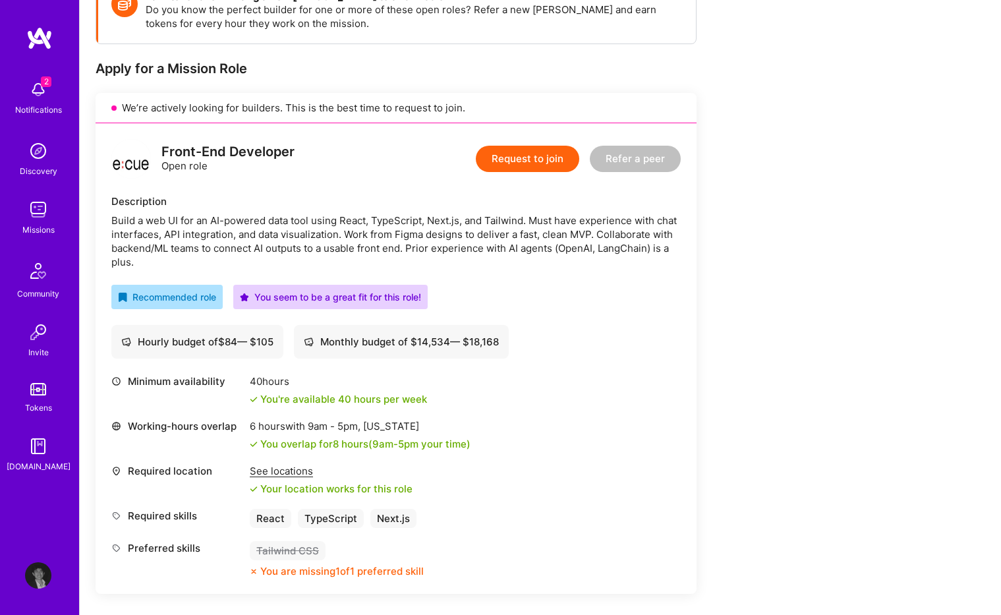
drag, startPoint x: 592, startPoint y: 364, endPoint x: 513, endPoint y: 372, distance: 79.5
drag, startPoint x: 577, startPoint y: 231, endPoint x: 579, endPoint y: 239, distance: 8.2
click at [579, 239] on div "Build a web UI for an AI-powered data tool using React, TypeScript, Next.js, an…" at bounding box center [395, 241] width 569 height 55
click at [534, 156] on button "Request to join" at bounding box center [527, 159] width 103 height 26
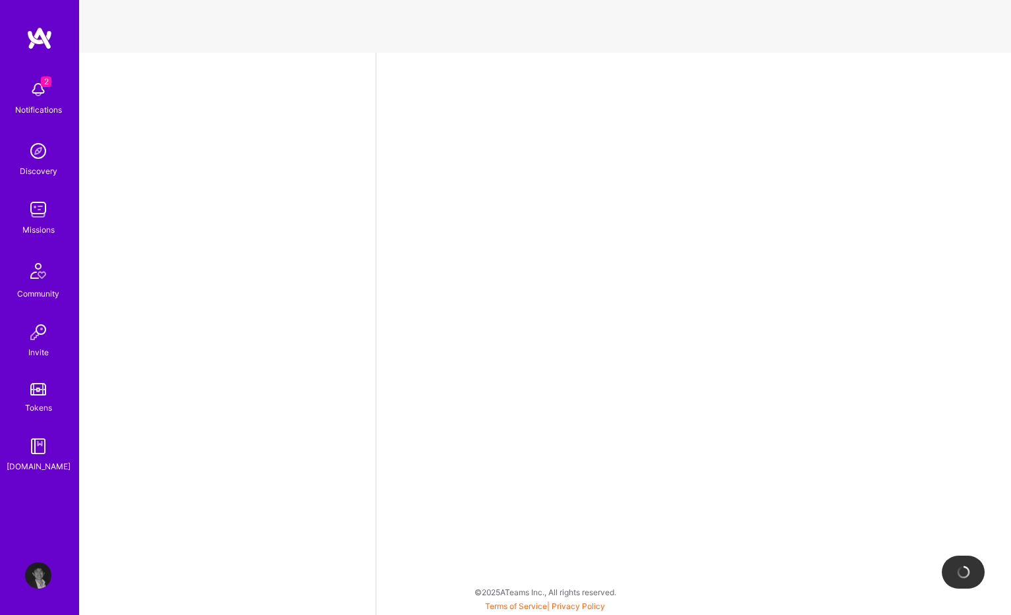
select select "US"
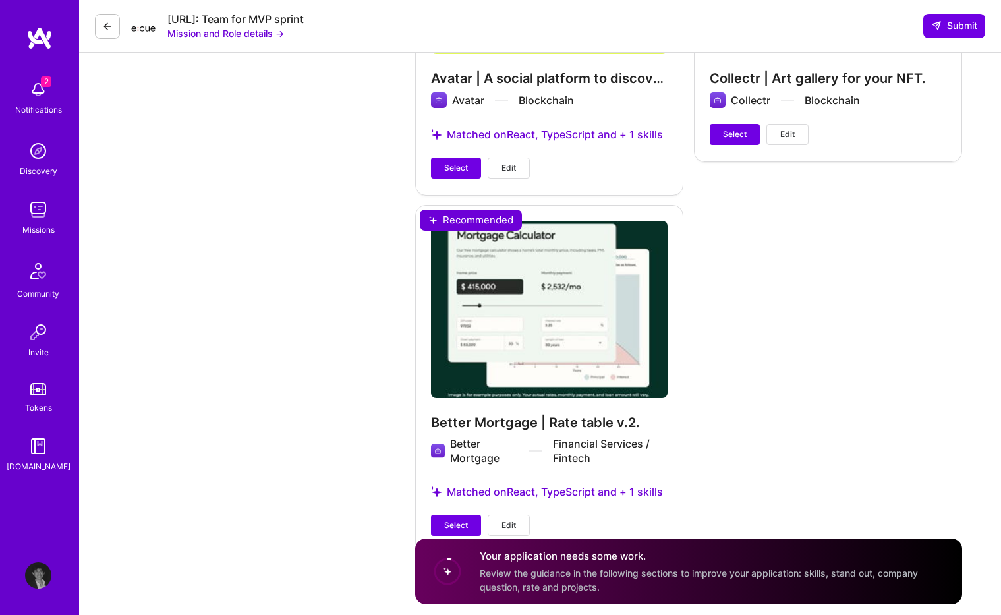
scroll to position [1068, 0]
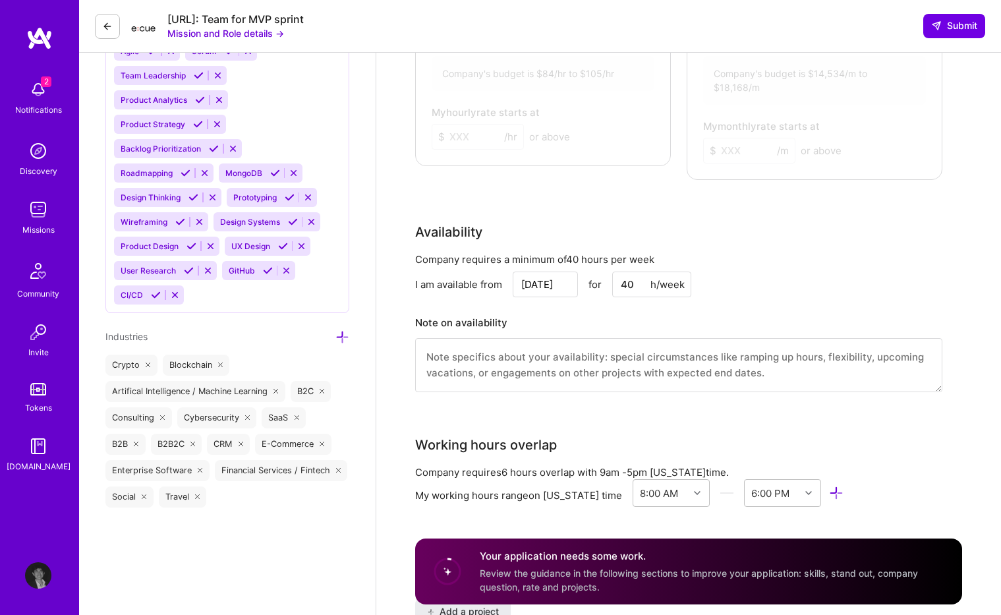
click at [571, 222] on div "Availability" at bounding box center [678, 232] width 527 height 20
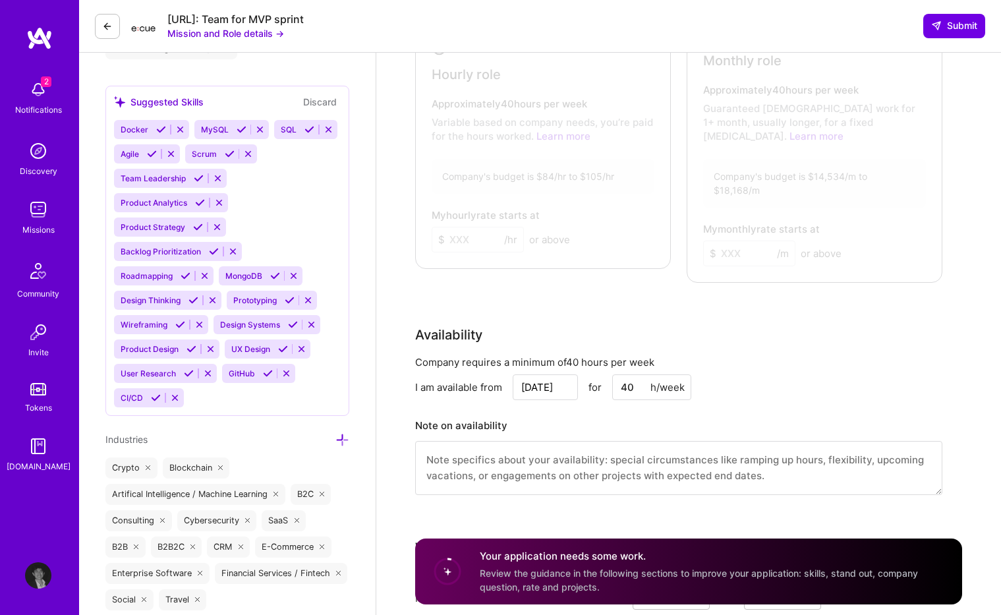
scroll to position [1061, 0]
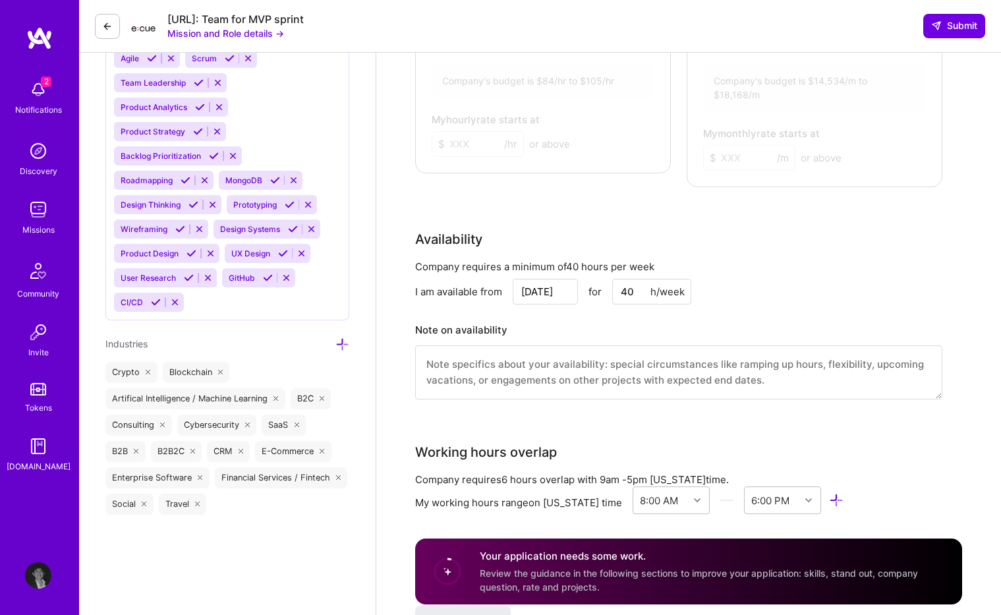
click at [112, 28] on icon at bounding box center [107, 26] width 11 height 11
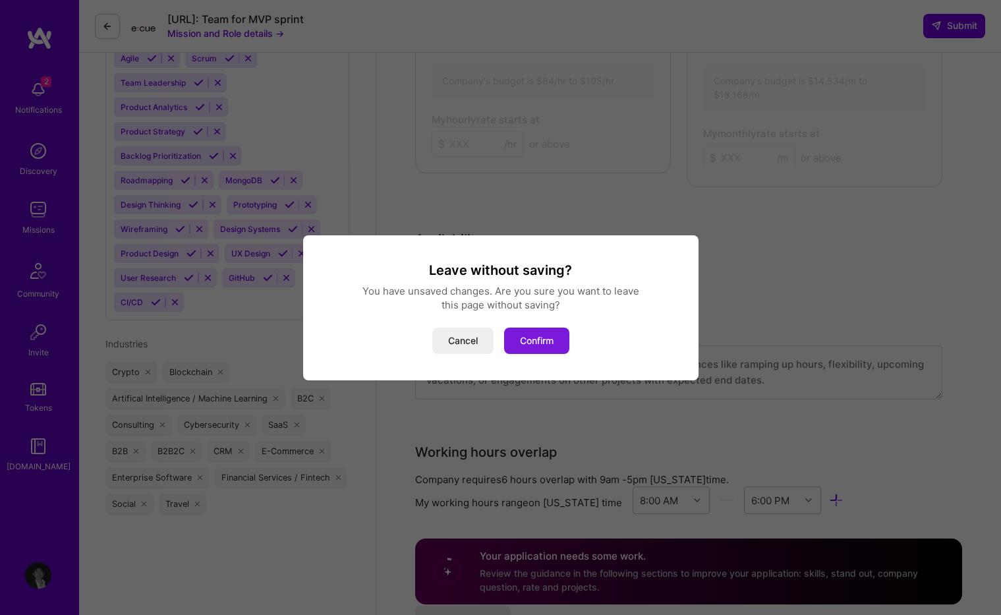
click at [549, 359] on div "Leave without saving? You have unsaved changes. Are you sure you want to leave …" at bounding box center [500, 307] width 395 height 145
click at [544, 316] on div "Leave without saving? You have unsaved changes. Are you sure you want to leave …" at bounding box center [501, 308] width 364 height 92
click at [529, 343] on button "Confirm" at bounding box center [536, 341] width 65 height 26
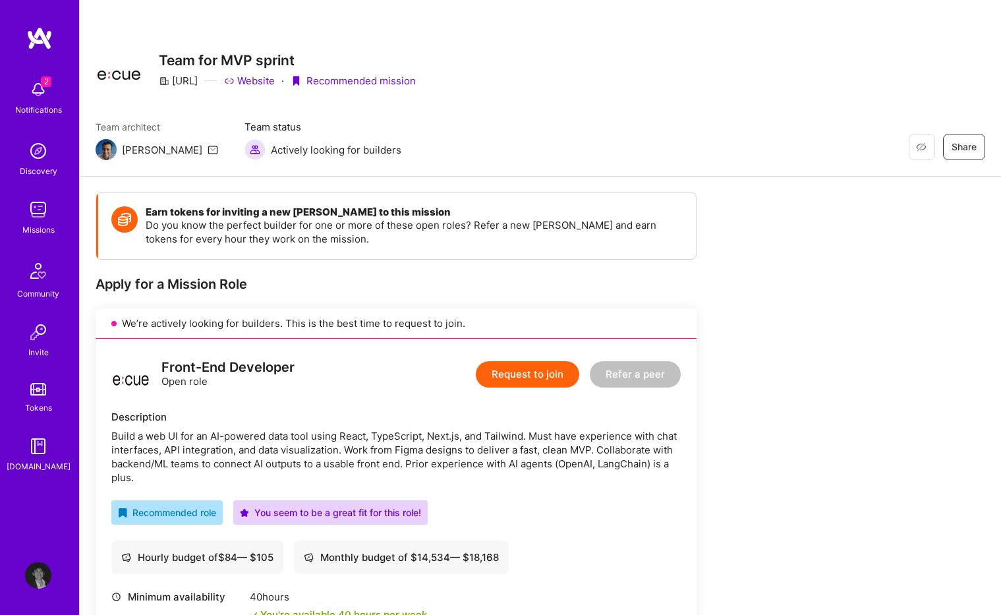
scroll to position [216, 0]
